Goal: Check status: Check status

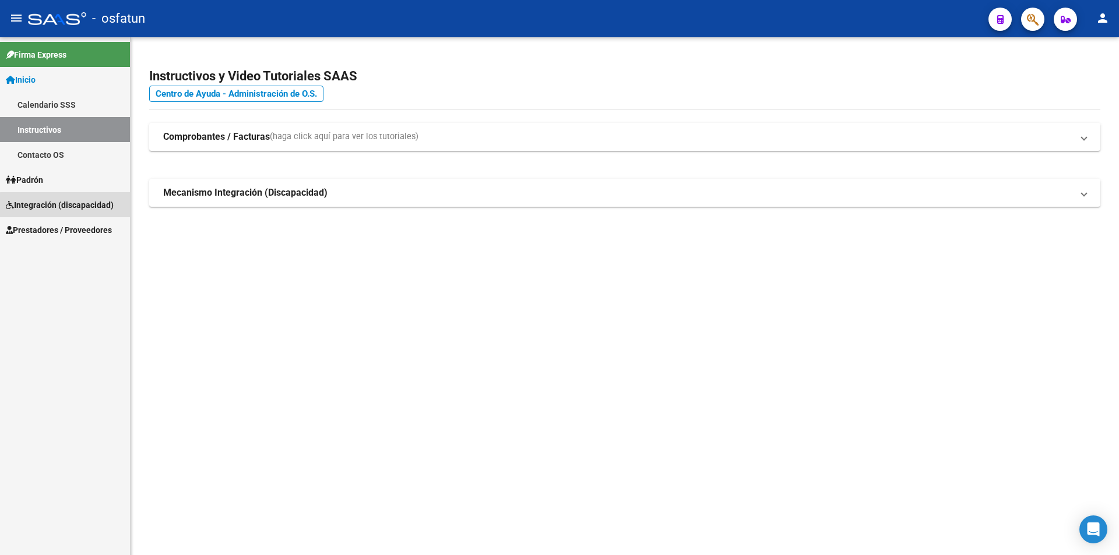
click at [79, 206] on span "Integración (discapacidad)" at bounding box center [60, 205] width 108 height 13
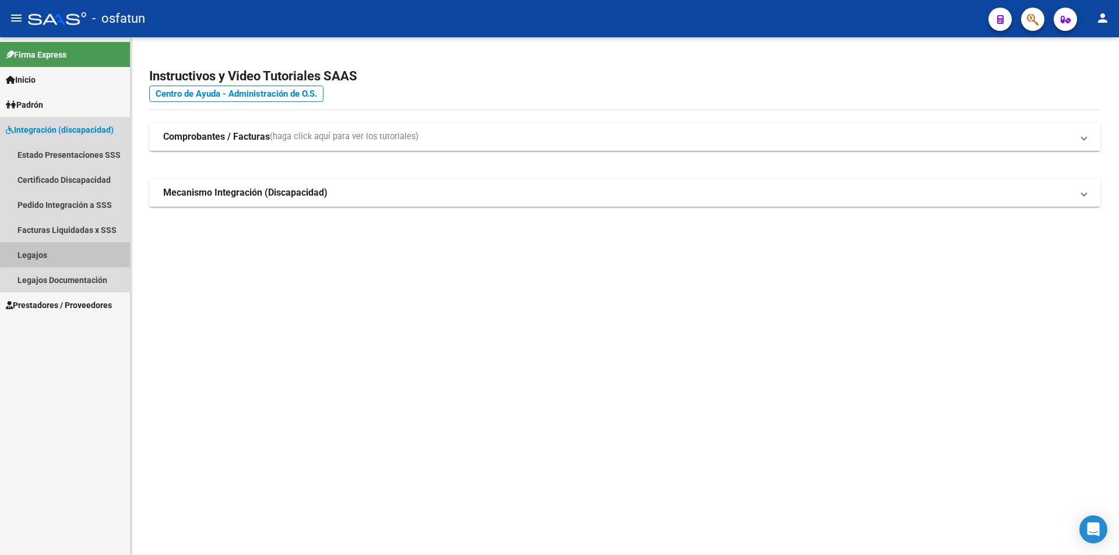
click at [72, 253] on link "Legajos" at bounding box center [65, 254] width 130 height 25
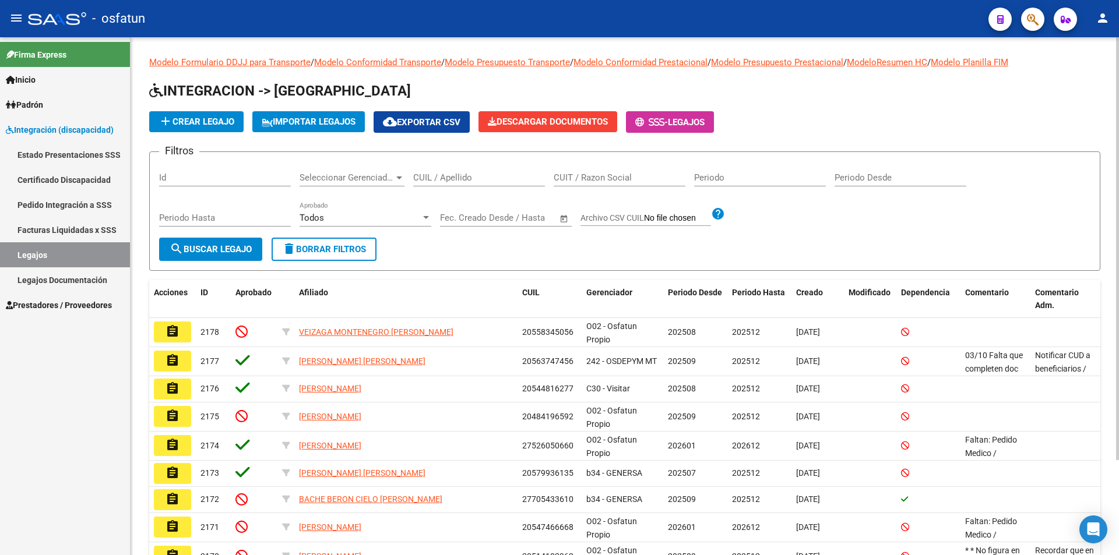
click at [503, 177] on input "CUIL / Apellido" at bounding box center [479, 177] width 132 height 10
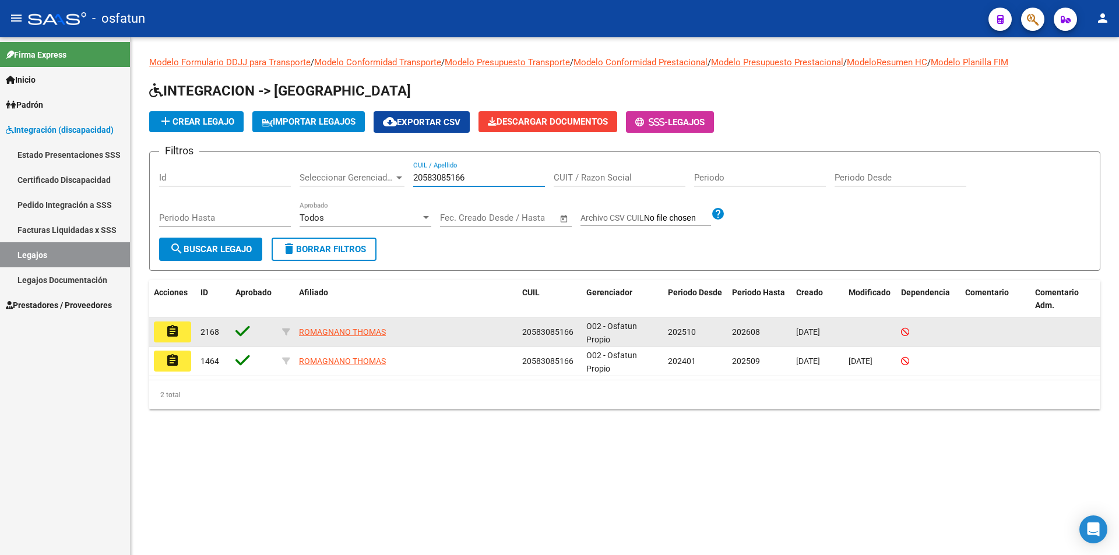
type input "20583085166"
click at [181, 329] on button "assignment" at bounding box center [172, 332] width 37 height 21
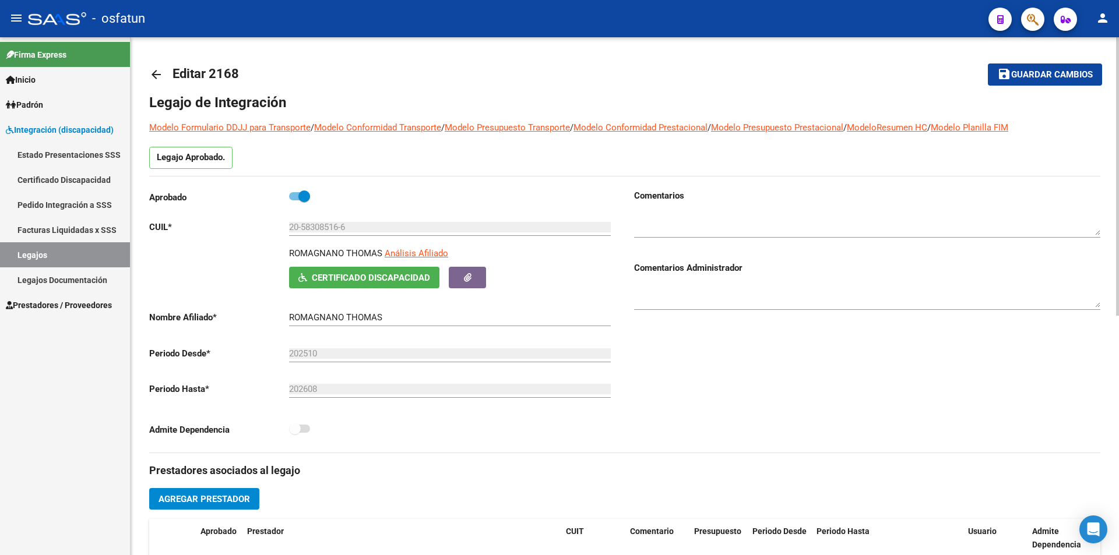
click at [154, 78] on mat-icon "arrow_back" at bounding box center [156, 75] width 14 height 14
